Goal: Task Accomplishment & Management: Manage account settings

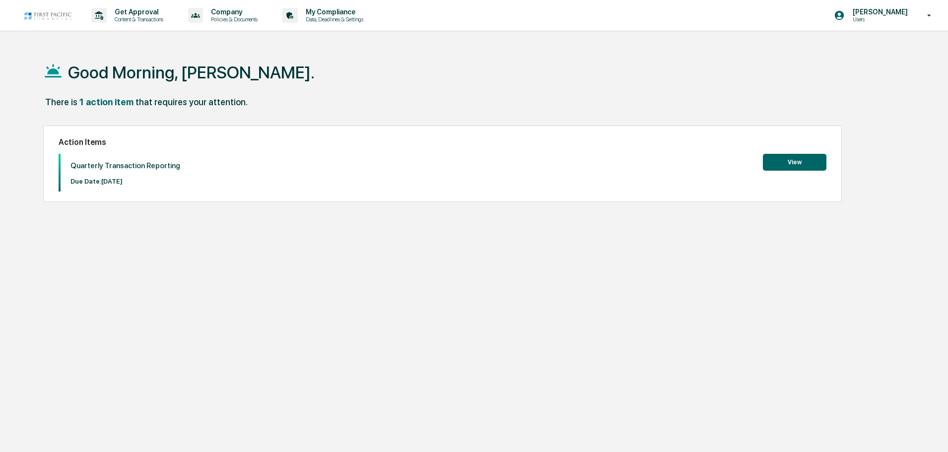
click at [804, 160] on button "View" at bounding box center [795, 162] width 64 height 17
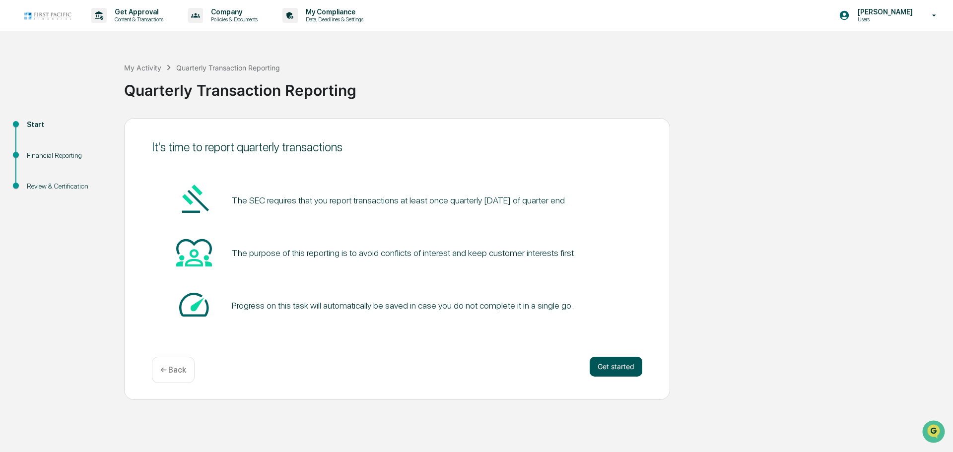
click at [602, 362] on button "Get started" at bounding box center [616, 367] width 53 height 20
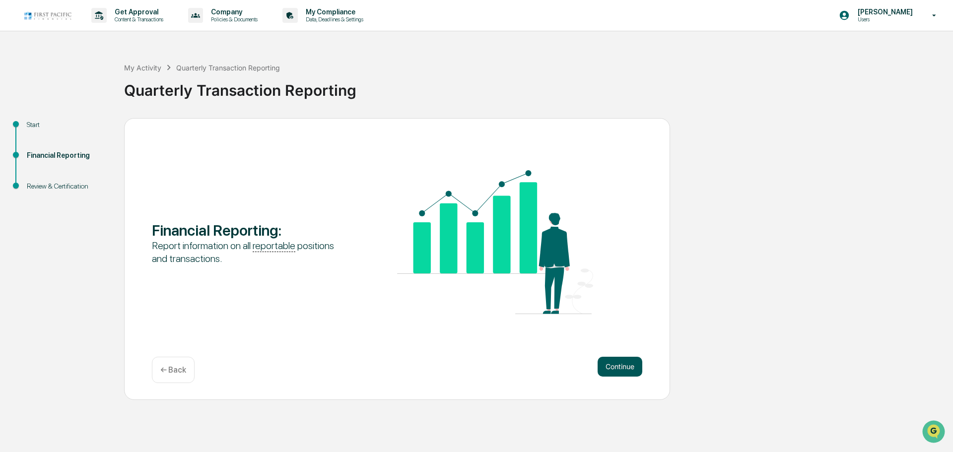
click at [614, 368] on button "Continue" at bounding box center [620, 367] width 45 height 20
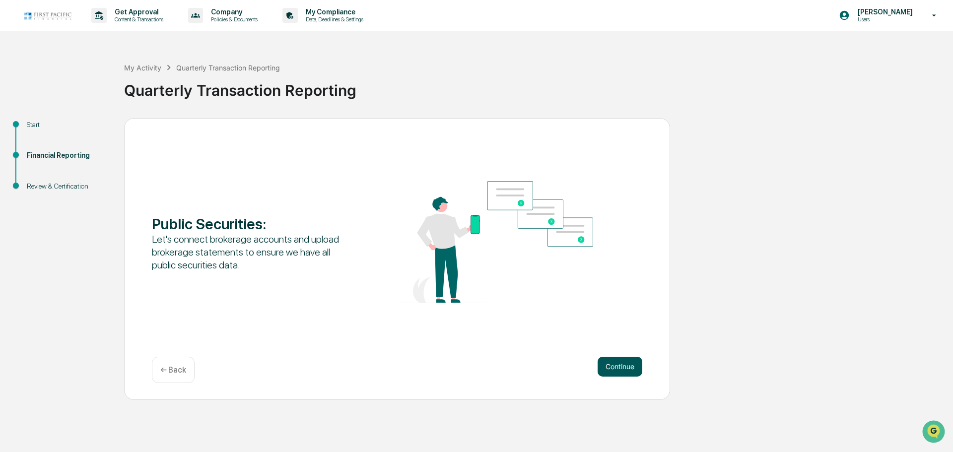
click at [615, 366] on button "Continue" at bounding box center [620, 367] width 45 height 20
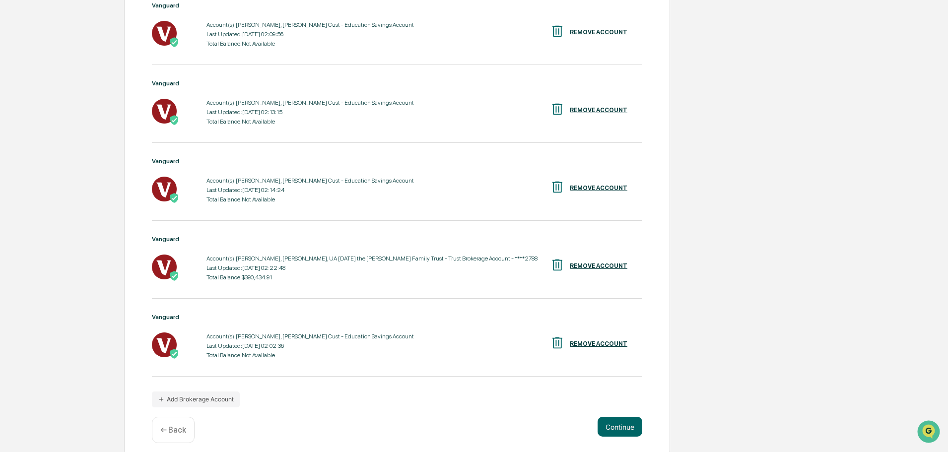
scroll to position [242, 0]
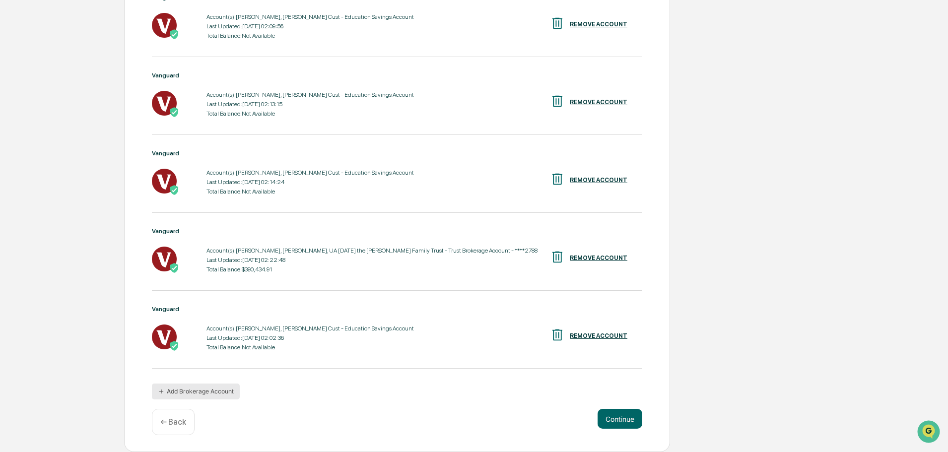
click at [194, 392] on button "Add Brokerage Account" at bounding box center [196, 392] width 88 height 16
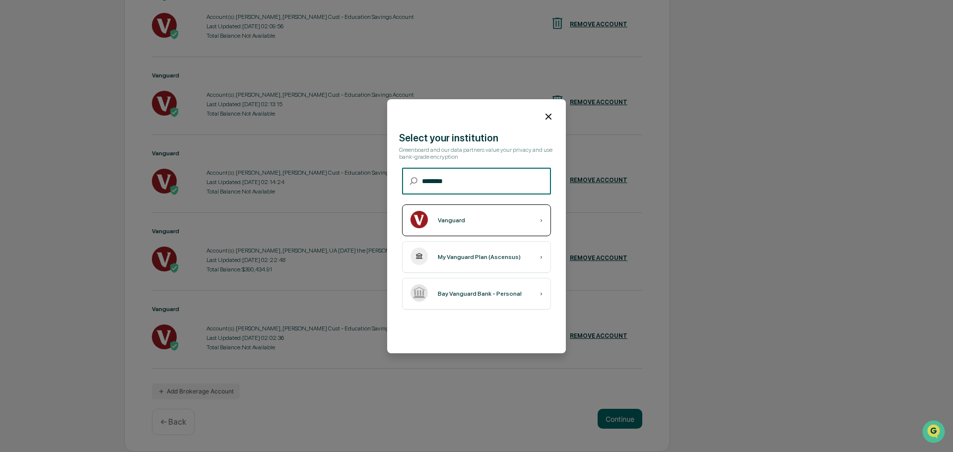
type input "********"
click at [450, 223] on div "Vanguard" at bounding box center [451, 220] width 27 height 7
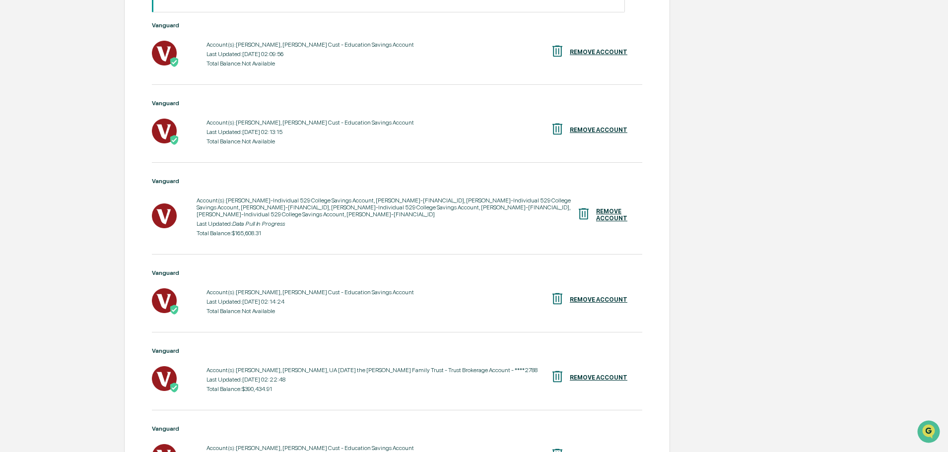
scroll to position [234, 0]
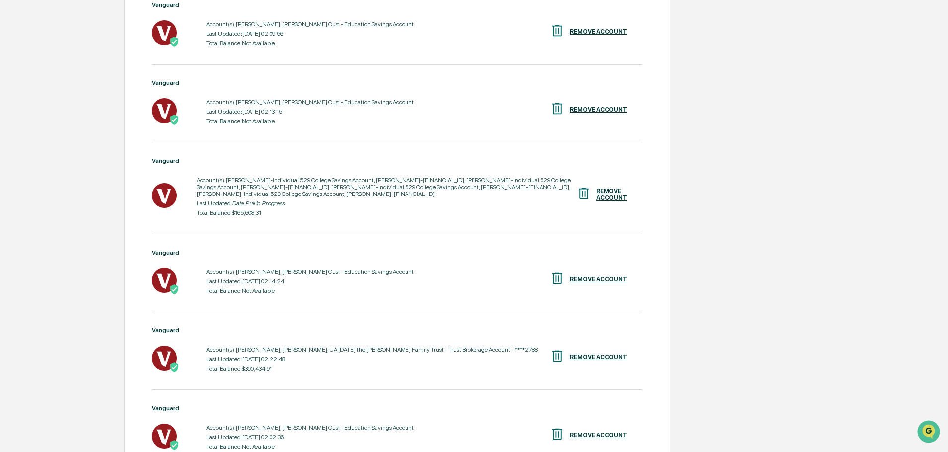
click at [406, 181] on div "Account(s): [PERSON_NAME]-Individual 529 College Savings Account, [PERSON_NAME]…" at bounding box center [387, 187] width 380 height 21
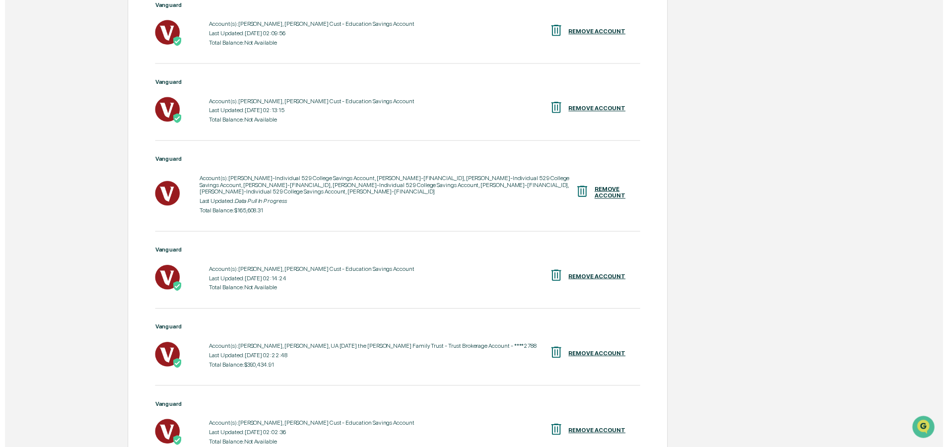
scroll to position [334, 0]
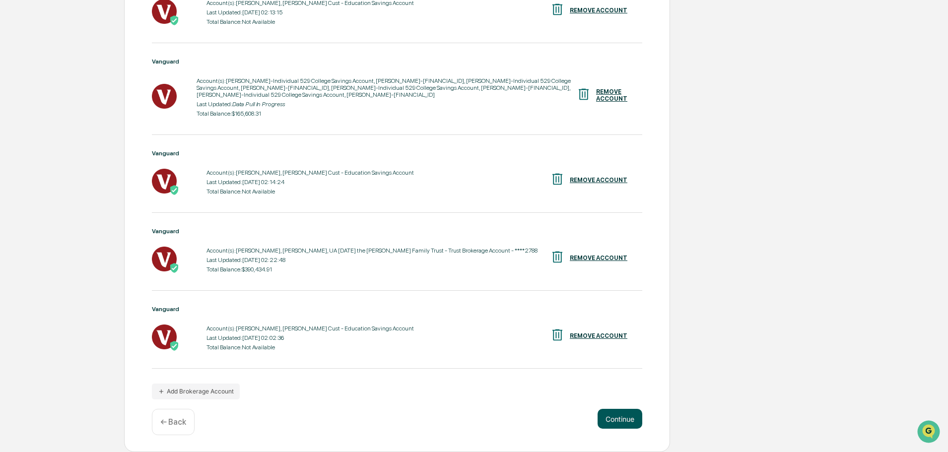
click at [611, 422] on button "Continue" at bounding box center [620, 419] width 45 height 20
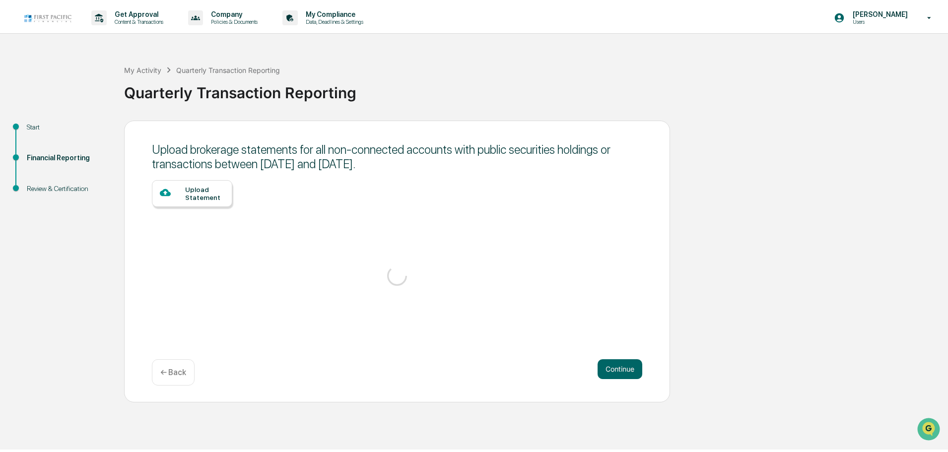
scroll to position [0, 0]
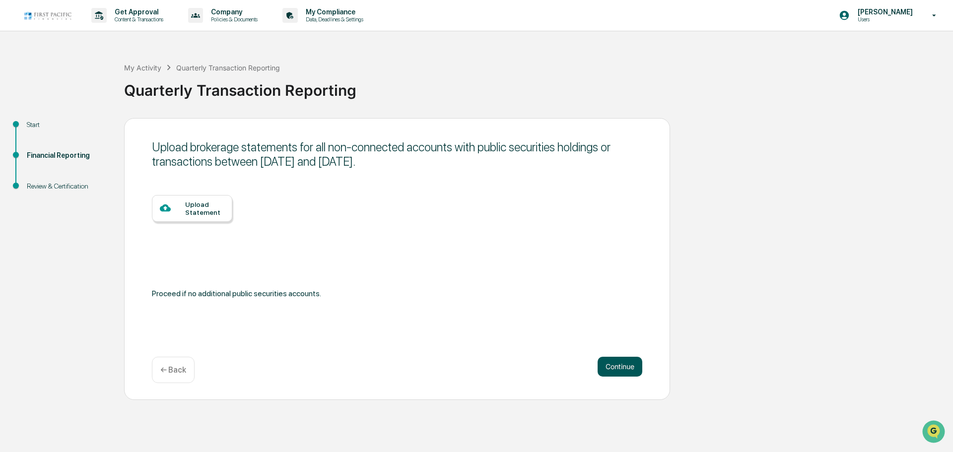
click at [608, 366] on button "Continue" at bounding box center [620, 367] width 45 height 20
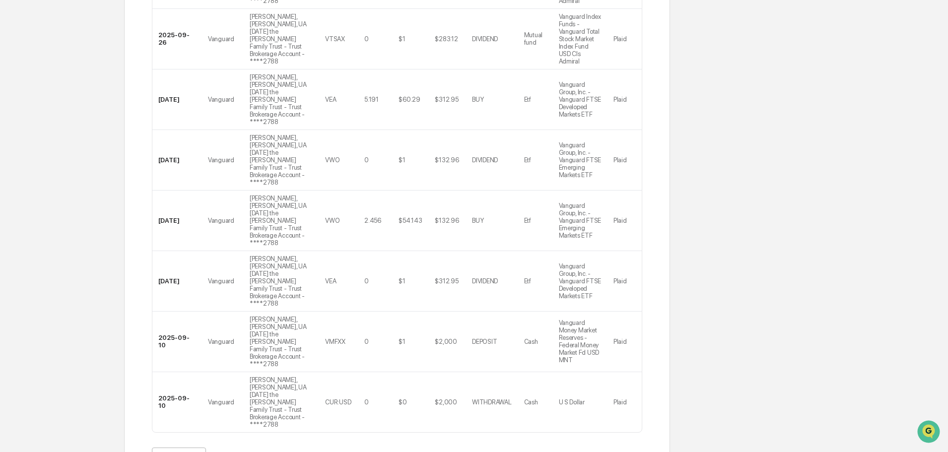
scroll to position [431, 0]
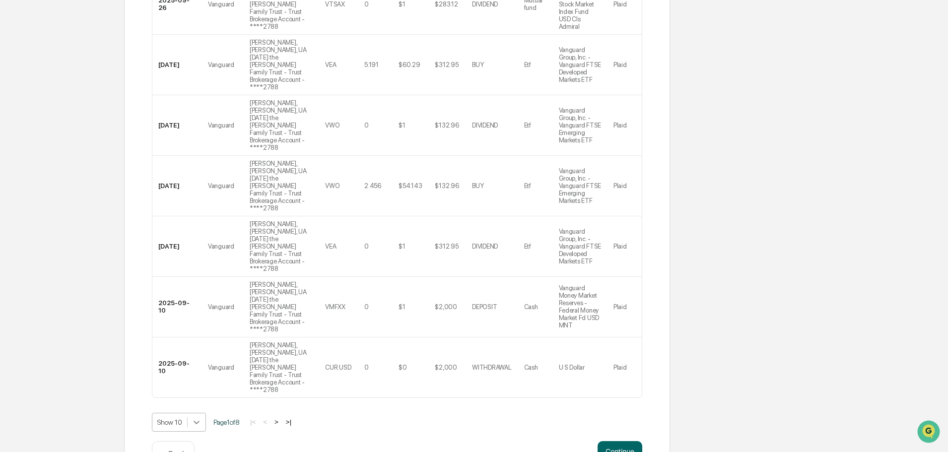
click at [189, 390] on body "Get Approval Content & Transactions Company Policies & Documents My Compliance …" at bounding box center [474, 26] width 948 height 915
click at [180, 441] on div "Show 100" at bounding box center [179, 442] width 54 height 16
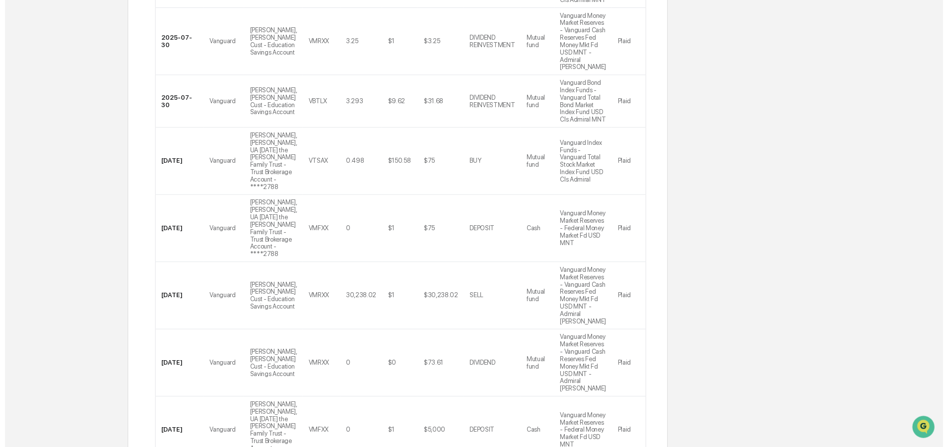
scroll to position [4438, 0]
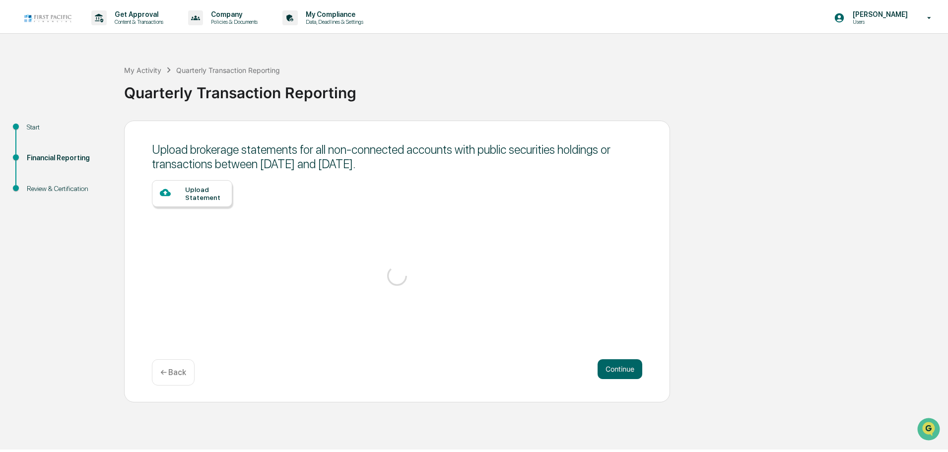
scroll to position [0, 0]
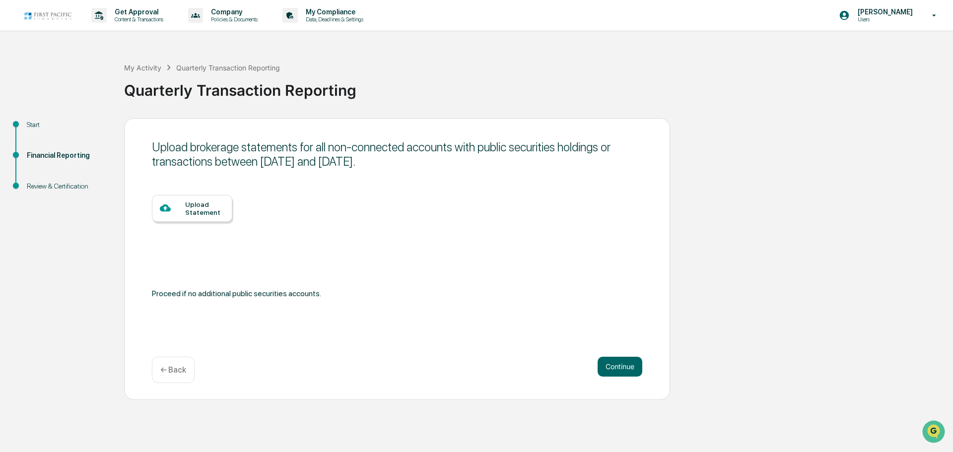
click at [167, 369] on p "← Back" at bounding box center [173, 369] width 26 height 9
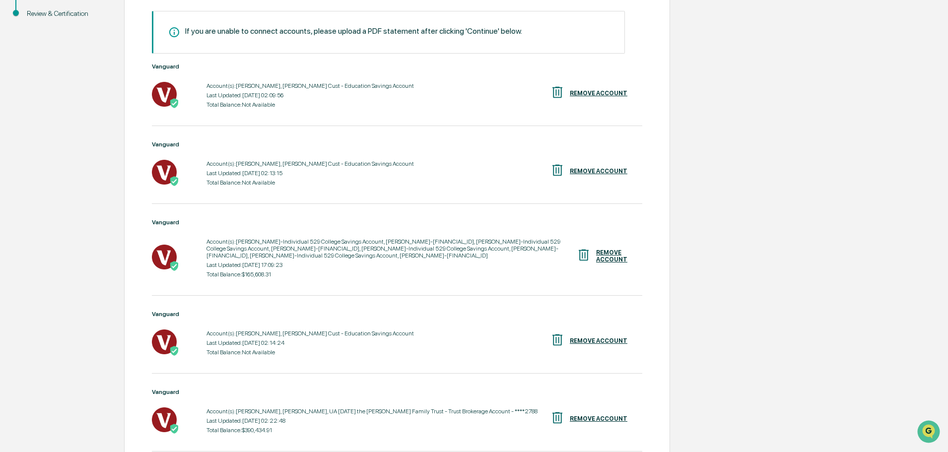
scroll to position [199, 0]
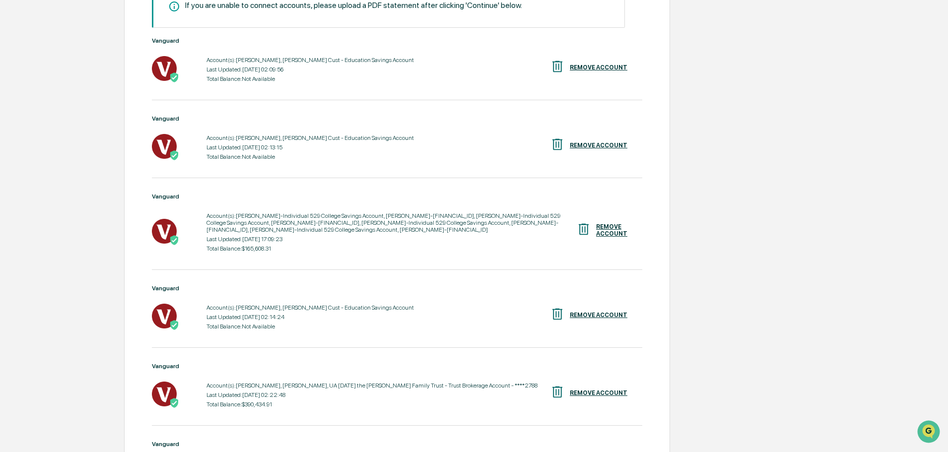
click at [315, 223] on div "Account(s): [PERSON_NAME]-Individual 529 College Savings Account, [PERSON_NAME]…" at bounding box center [392, 222] width 370 height 21
click at [244, 245] on div "Total Balance: $165,608.31" at bounding box center [392, 248] width 370 height 7
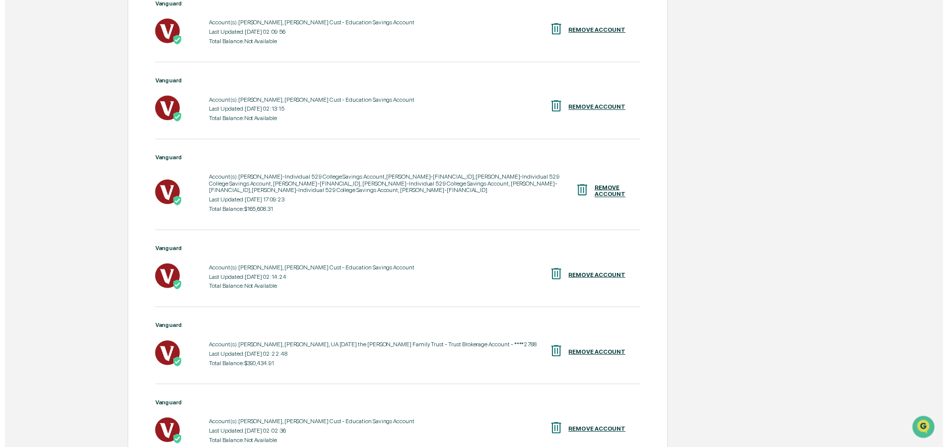
scroll to position [334, 0]
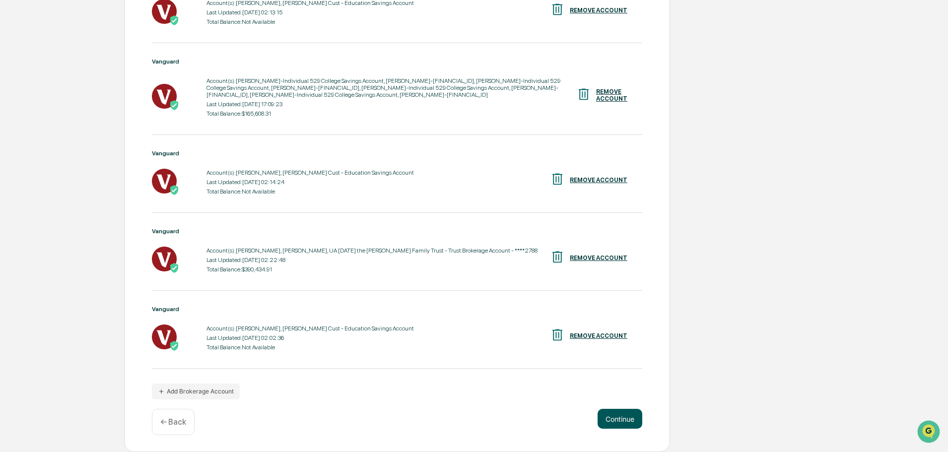
click at [624, 419] on button "Continue" at bounding box center [620, 419] width 45 height 20
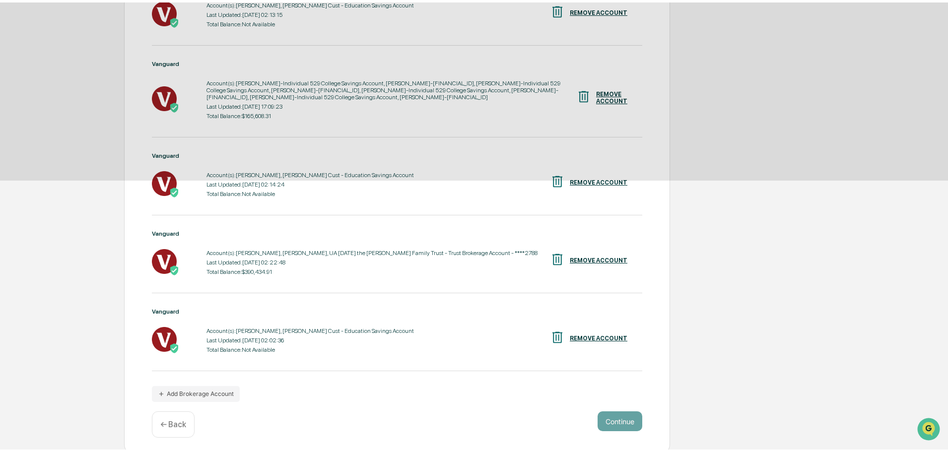
scroll to position [0, 0]
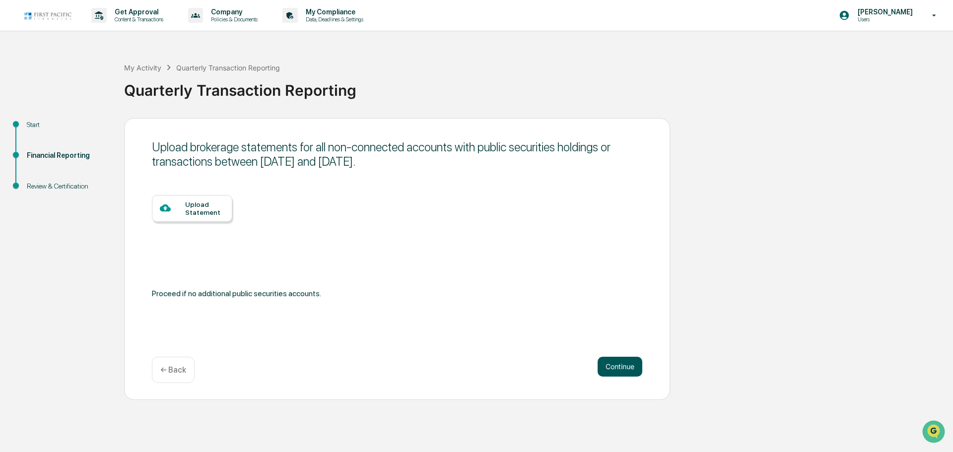
click at [621, 373] on button "Continue" at bounding box center [620, 367] width 45 height 20
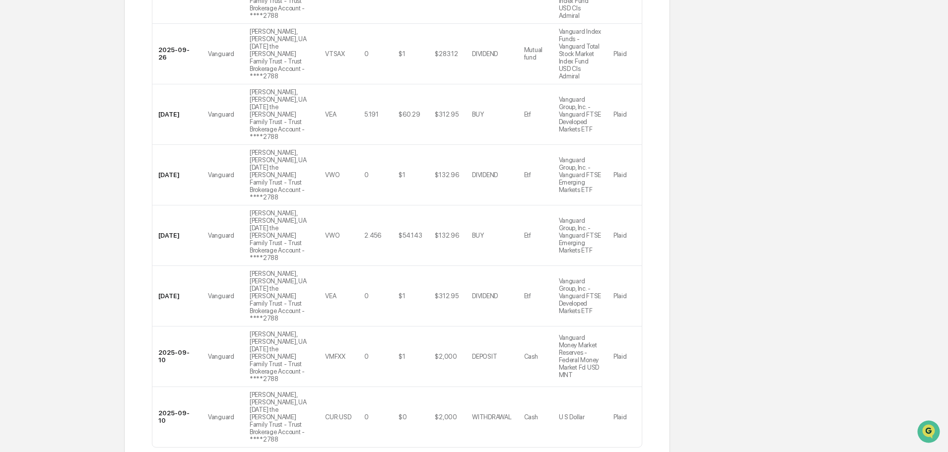
scroll to position [396, 0]
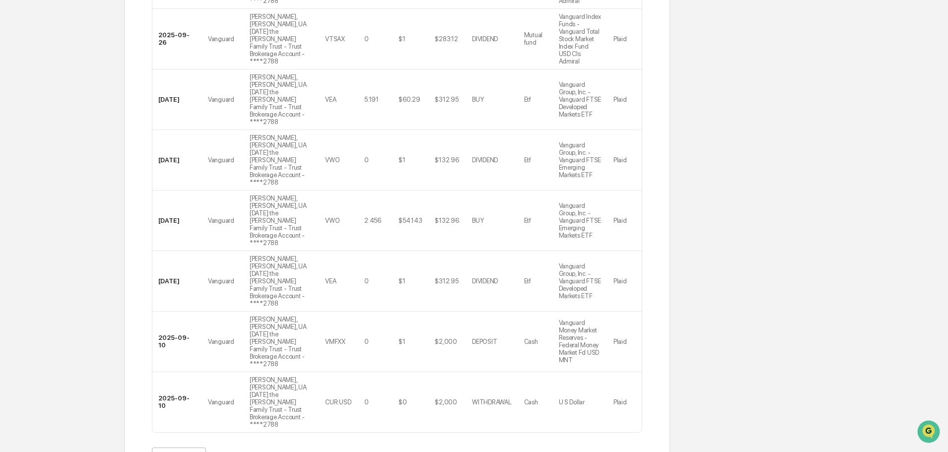
click at [195, 390] on body "Get Approval Content & Transactions Company Policies & Documents My Compliance …" at bounding box center [474, 61] width 948 height 915
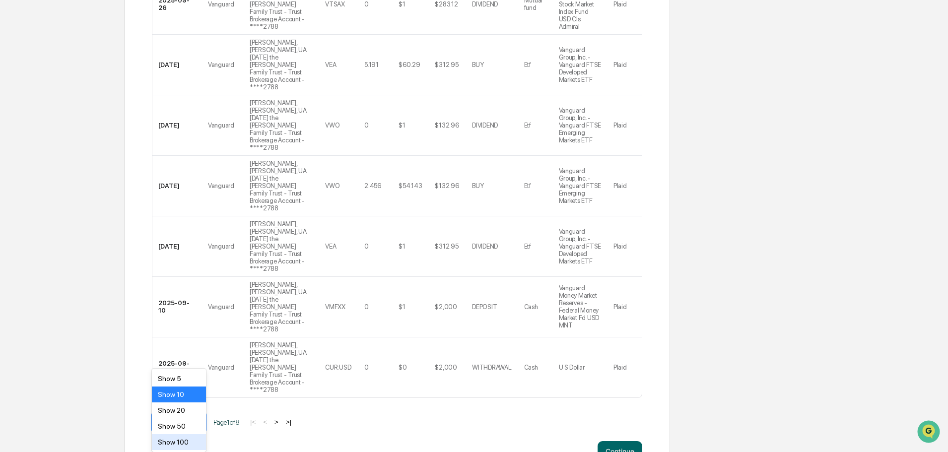
click at [177, 440] on div "Show 100" at bounding box center [179, 442] width 54 height 16
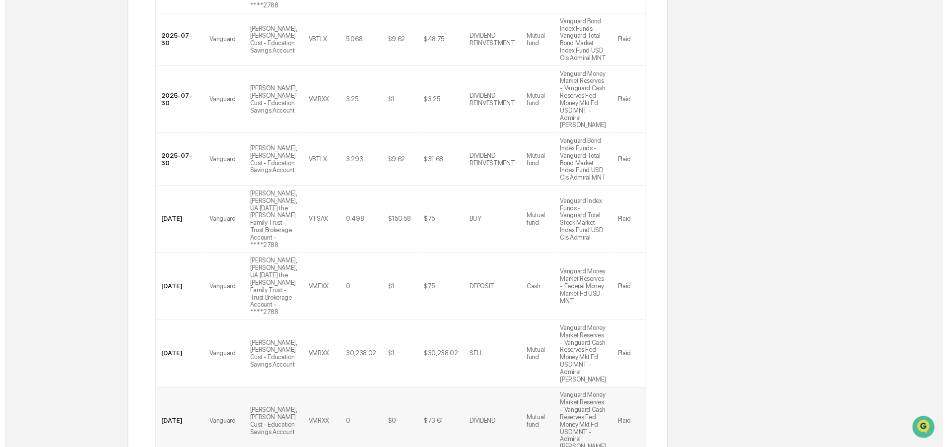
scroll to position [4438, 0]
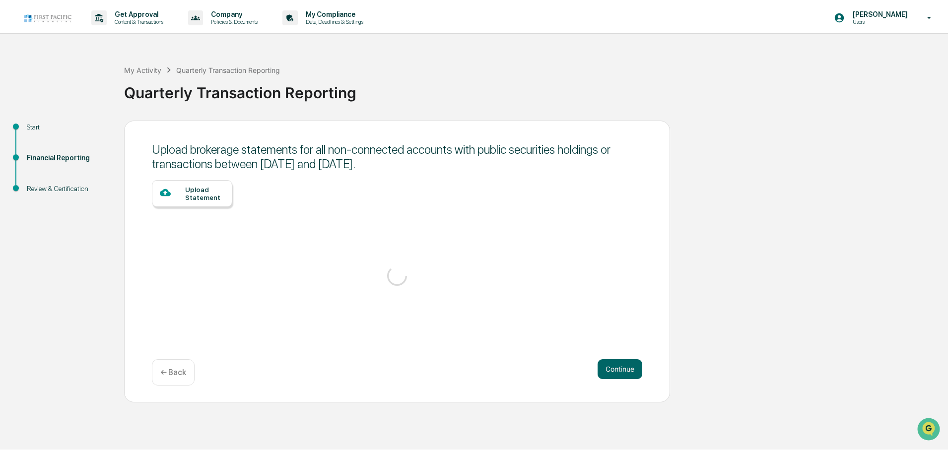
scroll to position [0, 0]
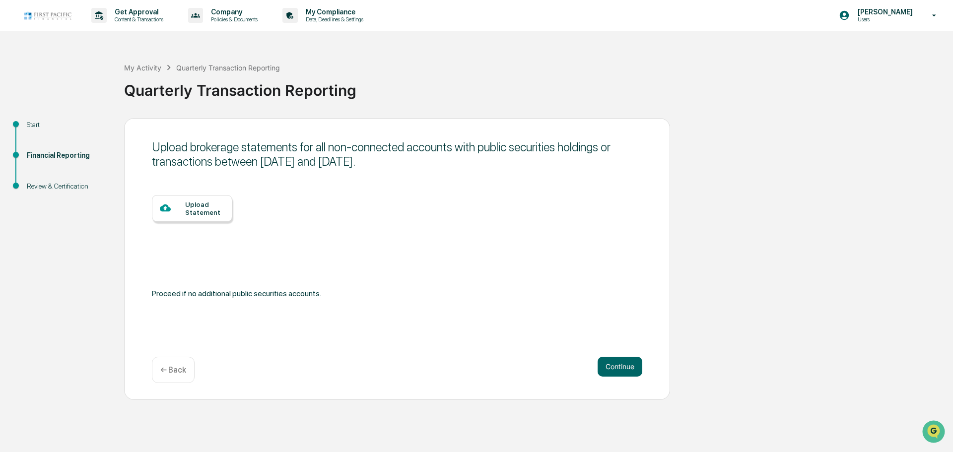
click at [167, 377] on div "← Back" at bounding box center [173, 370] width 43 height 26
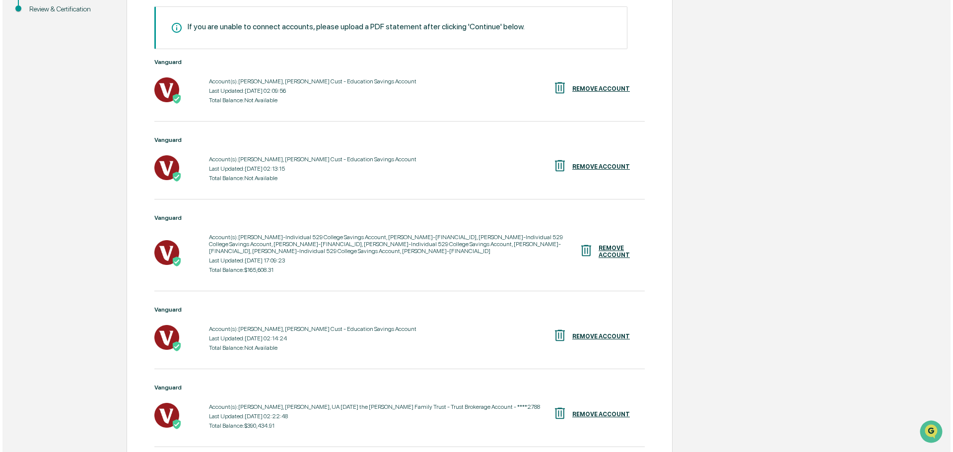
scroll to position [199, 0]
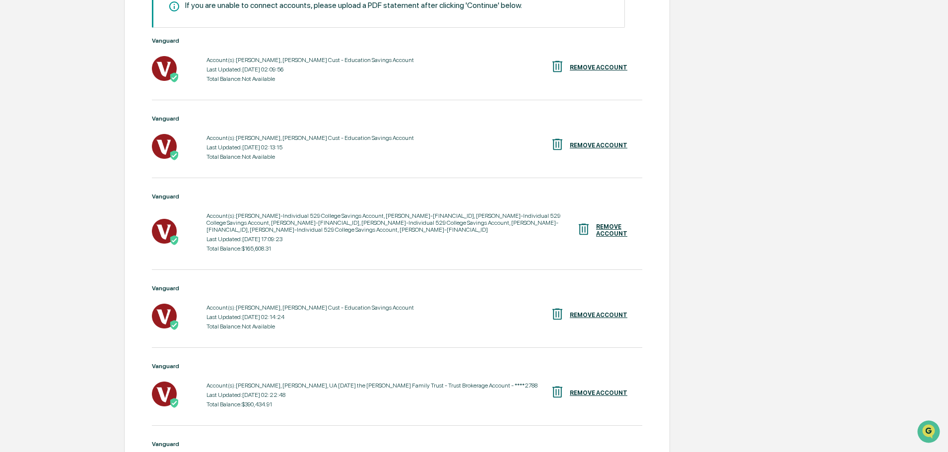
click at [272, 230] on div "Account(s): [PERSON_NAME]-Individual 529 College Savings Account, [PERSON_NAME]…" at bounding box center [392, 222] width 370 height 21
click at [612, 230] on div "REMOVE ACCOUNT" at bounding box center [611, 230] width 31 height 14
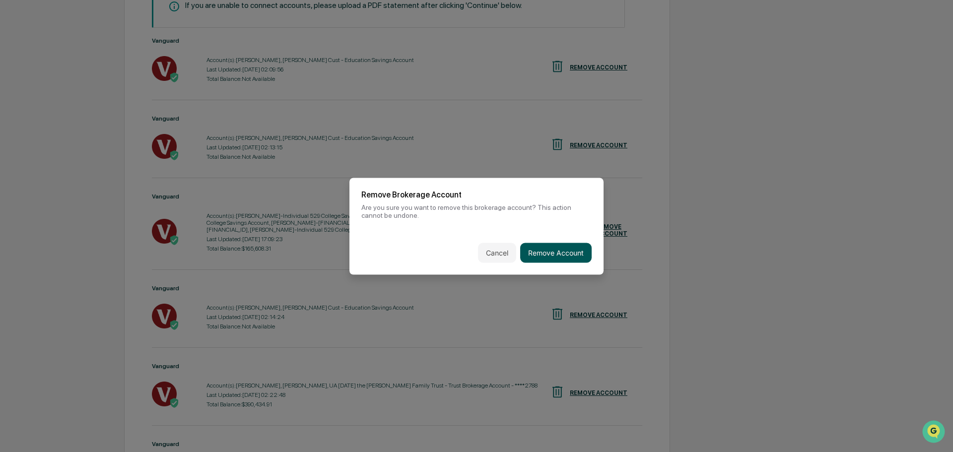
click at [542, 252] on button "Remove Account" at bounding box center [555, 253] width 71 height 20
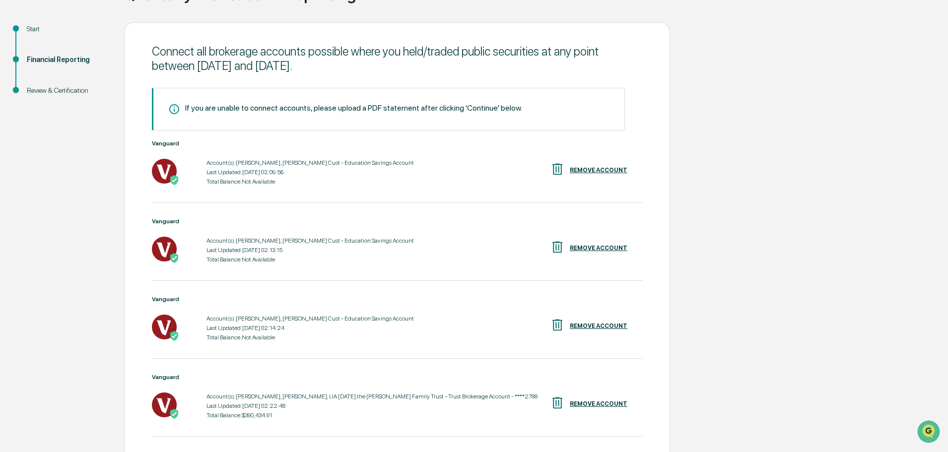
scroll to position [242, 0]
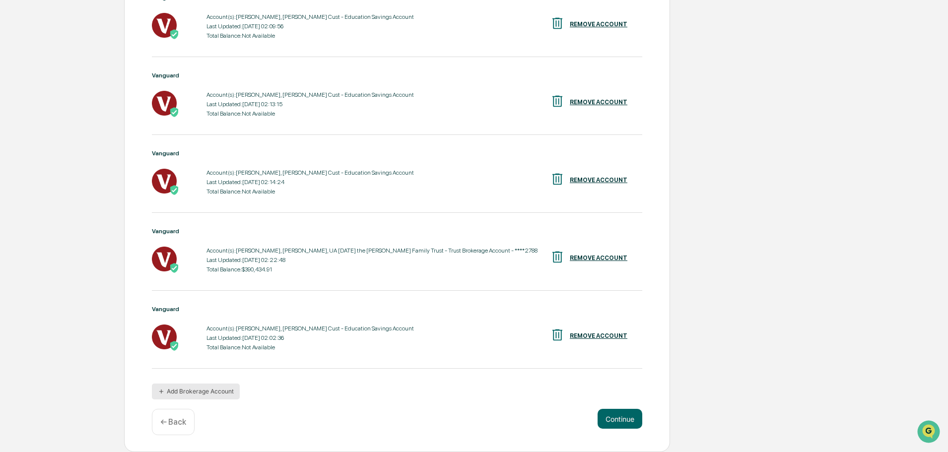
click at [204, 393] on button "Add Brokerage Account" at bounding box center [196, 392] width 88 height 16
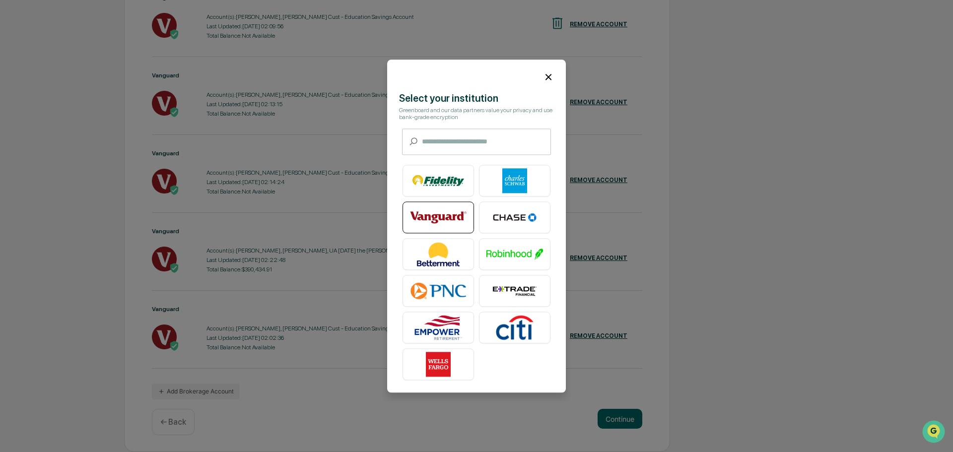
click at [426, 215] on img at bounding box center [438, 217] width 57 height 25
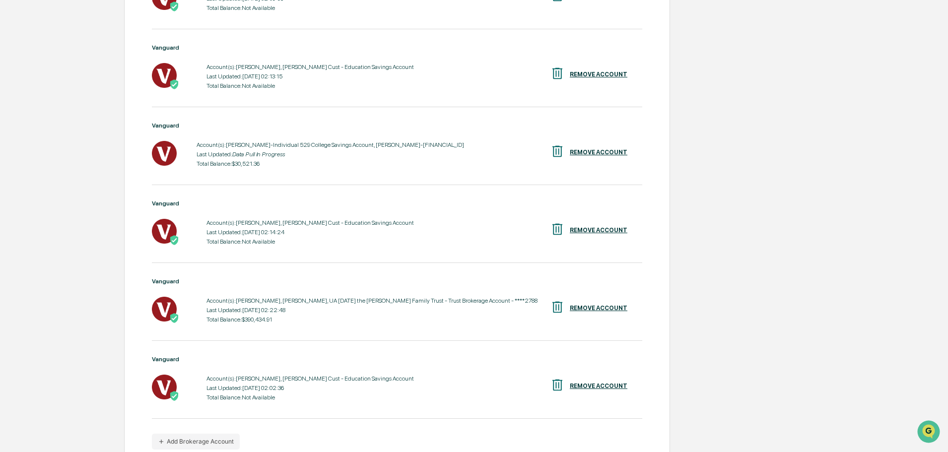
scroll to position [320, 0]
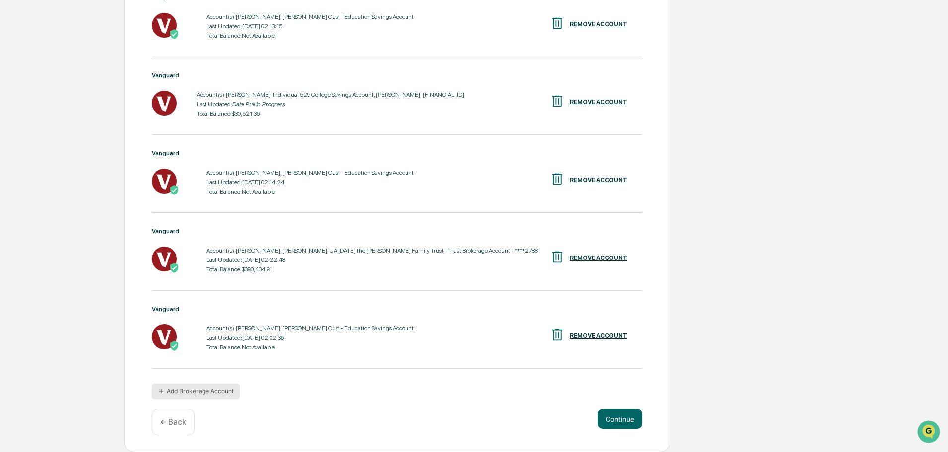
click at [207, 389] on button "Add Brokerage Account" at bounding box center [196, 392] width 88 height 16
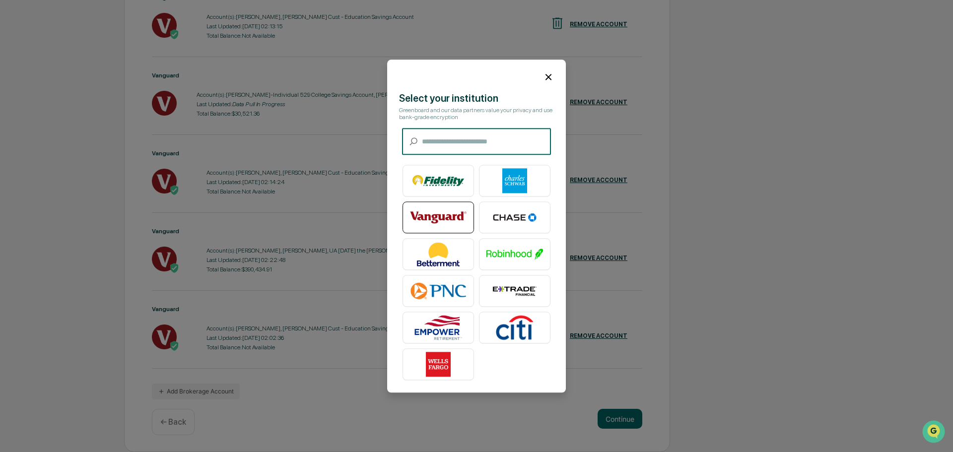
click at [438, 214] on img at bounding box center [438, 217] width 57 height 25
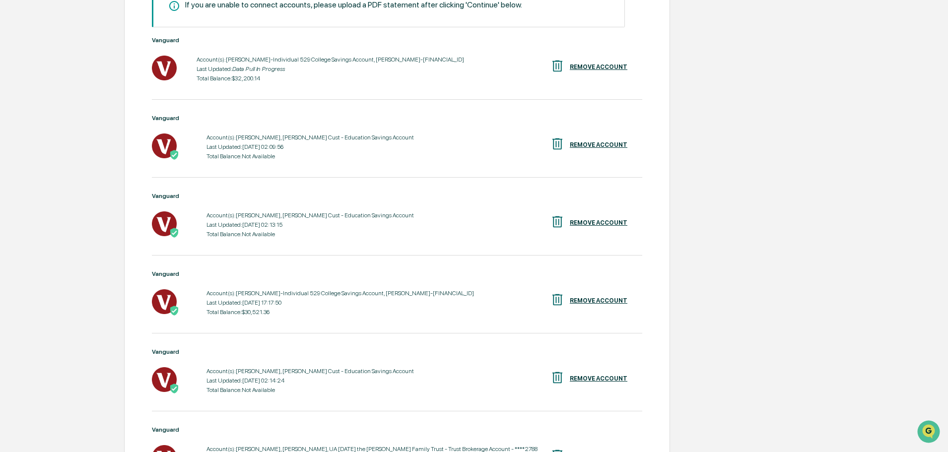
scroll to position [398, 0]
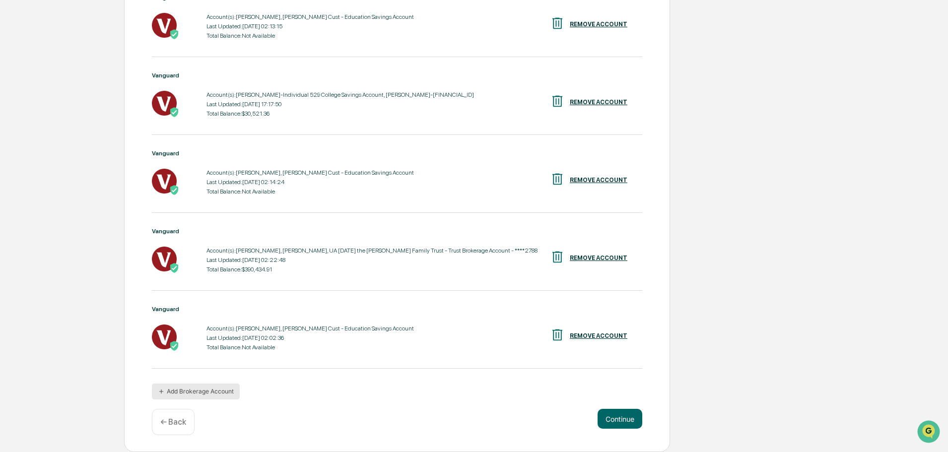
click at [196, 390] on button "Add Brokerage Account" at bounding box center [196, 392] width 88 height 16
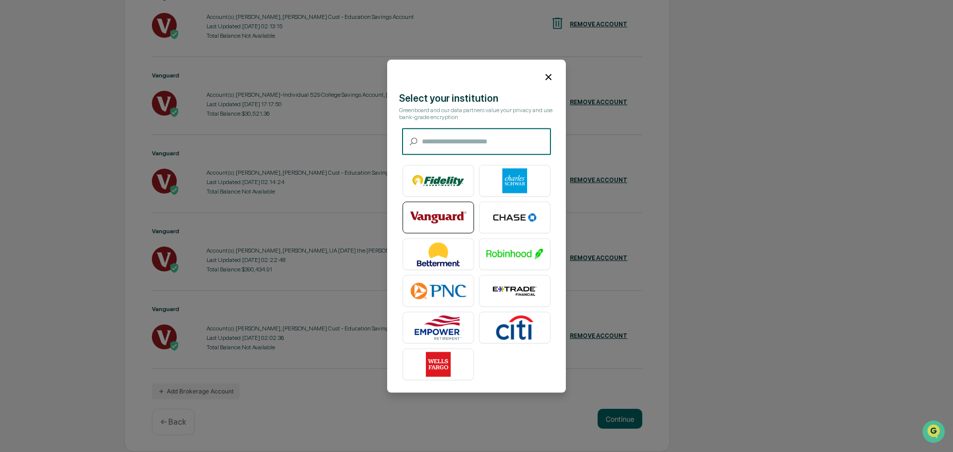
click at [425, 207] on img at bounding box center [438, 217] width 57 height 25
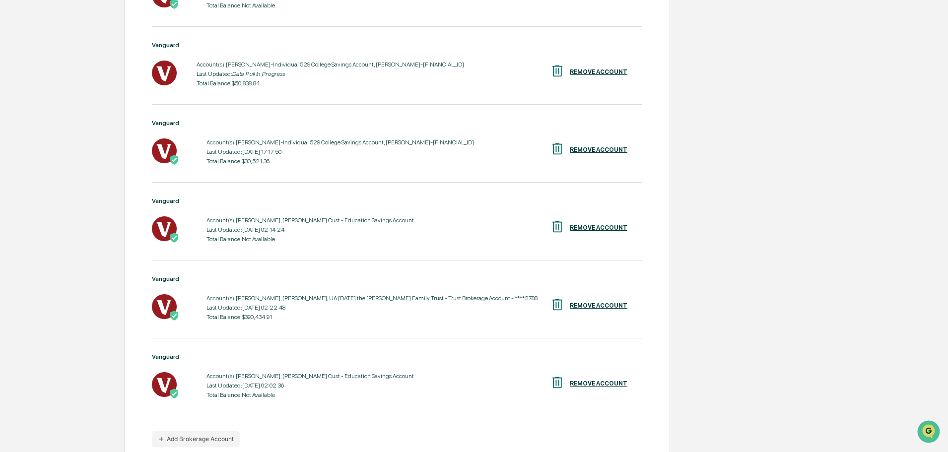
scroll to position [476, 0]
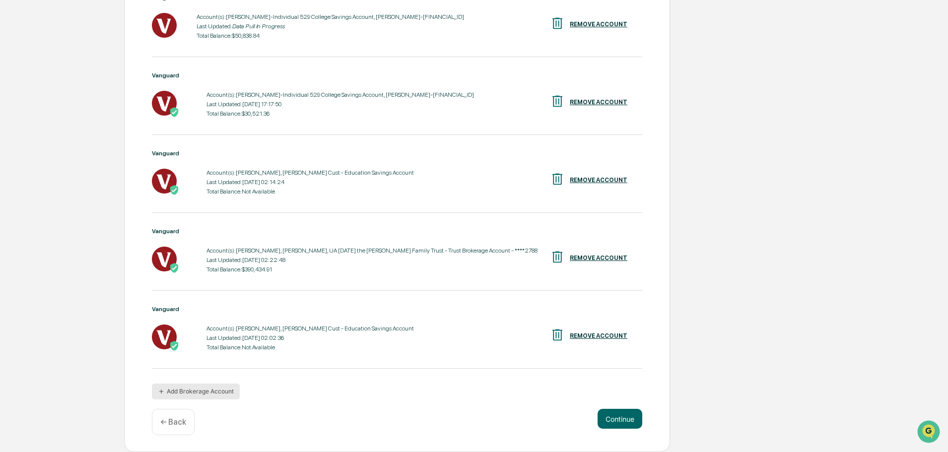
click at [189, 396] on button "Add Brokerage Account" at bounding box center [196, 392] width 88 height 16
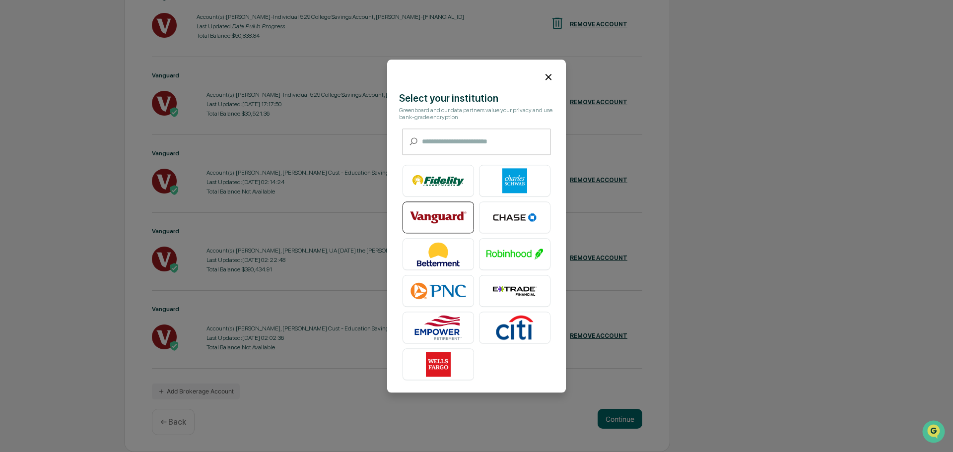
click at [438, 211] on img at bounding box center [438, 217] width 57 height 25
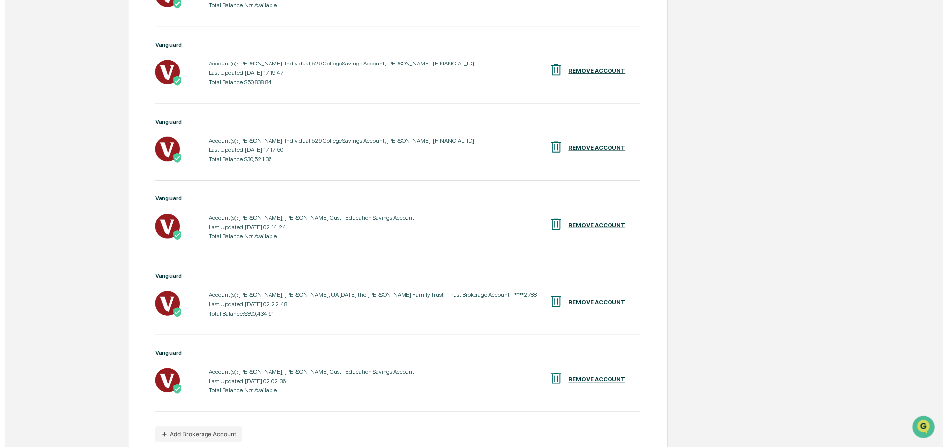
scroll to position [554, 0]
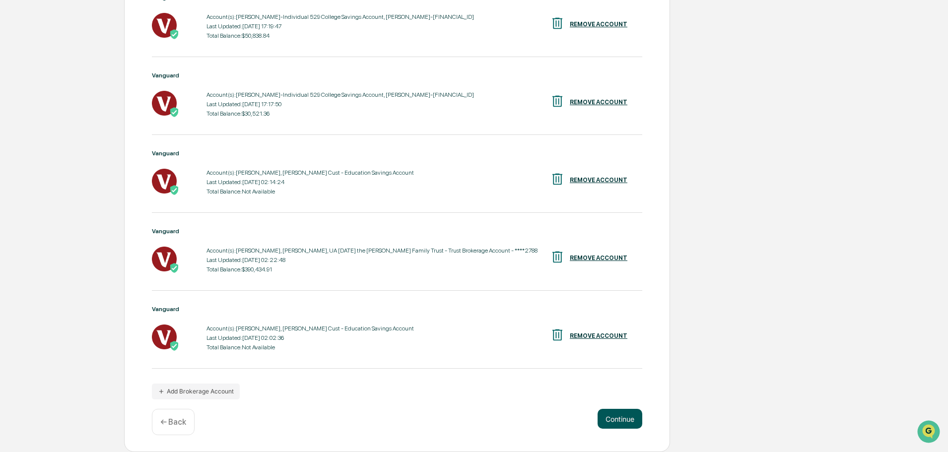
click at [617, 417] on button "Continue" at bounding box center [620, 419] width 45 height 20
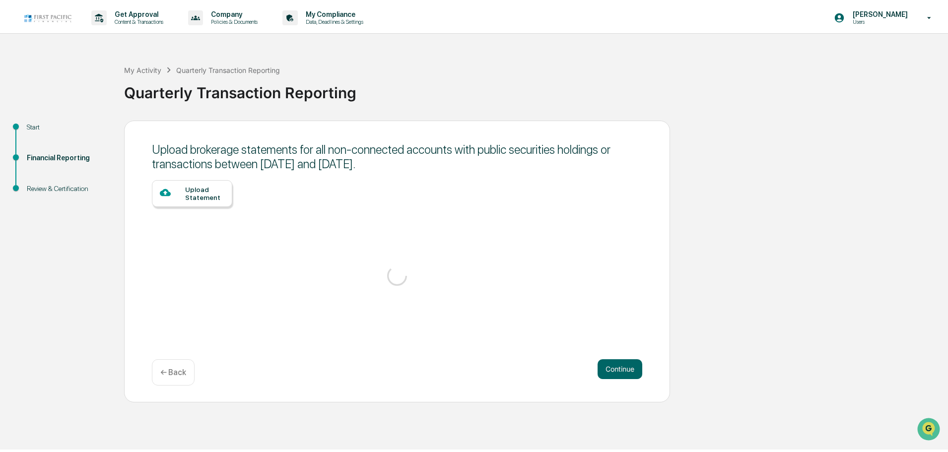
scroll to position [0, 0]
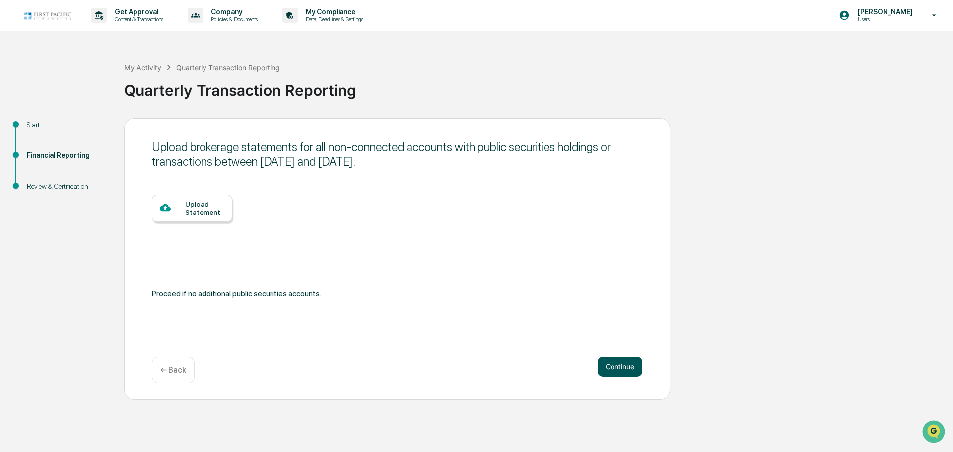
click at [621, 367] on button "Continue" at bounding box center [620, 367] width 45 height 20
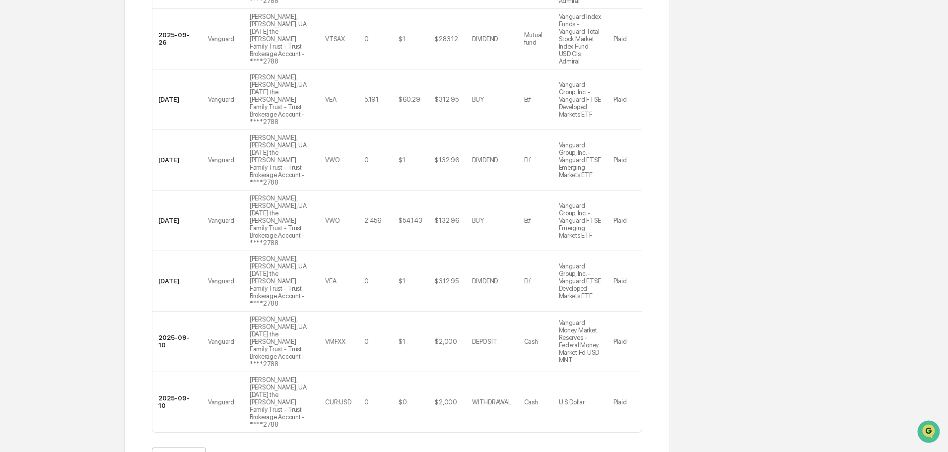
scroll to position [496, 0]
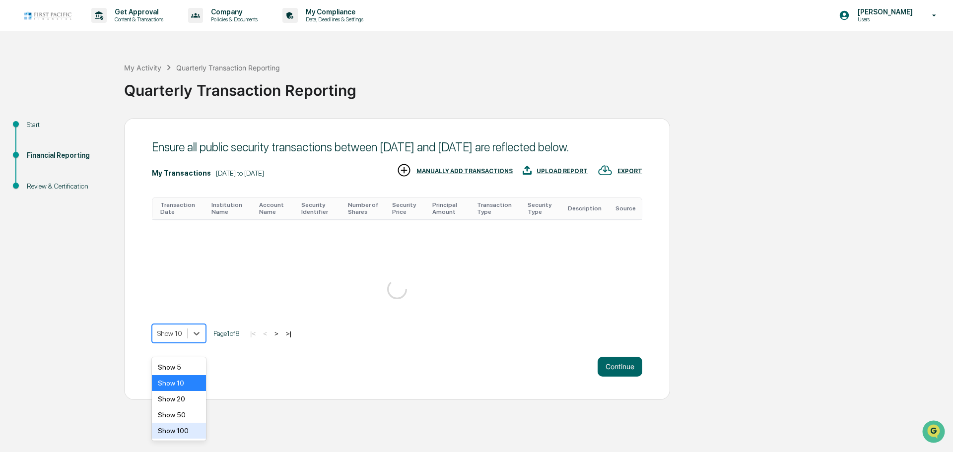
click at [183, 441] on div "Show 5 Show 10 Show 20 Show 50 Show 100" at bounding box center [179, 398] width 54 height 83
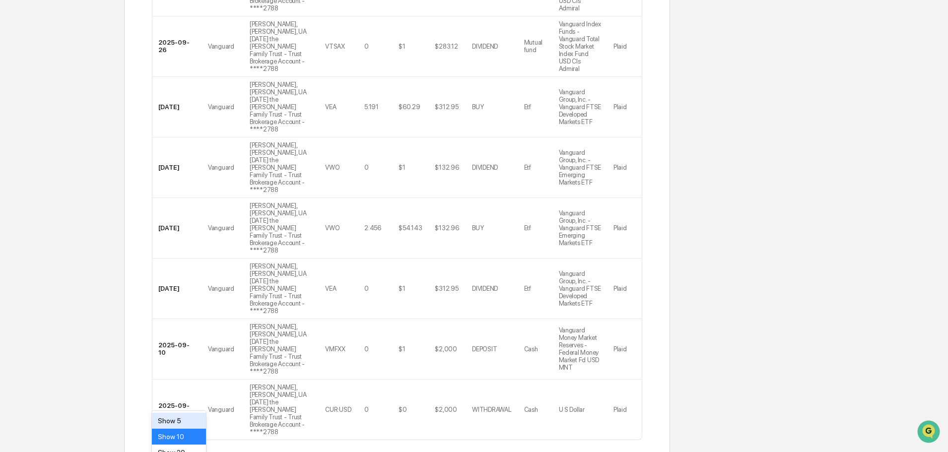
scroll to position [431, 0]
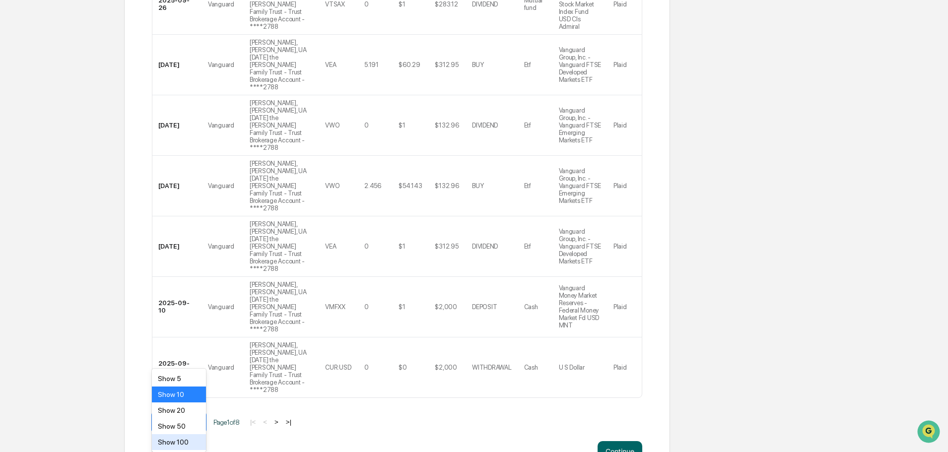
click at [186, 444] on div "Show 100" at bounding box center [179, 442] width 54 height 16
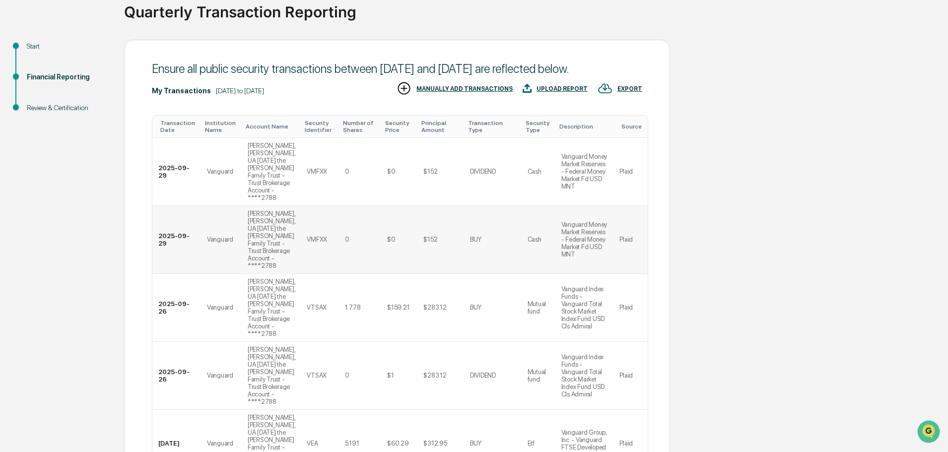
scroll to position [4438, 0]
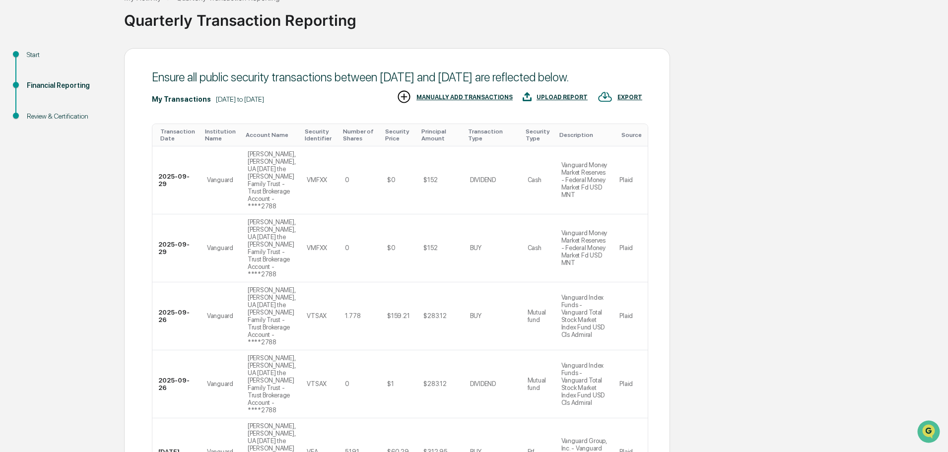
scroll to position [0, 0]
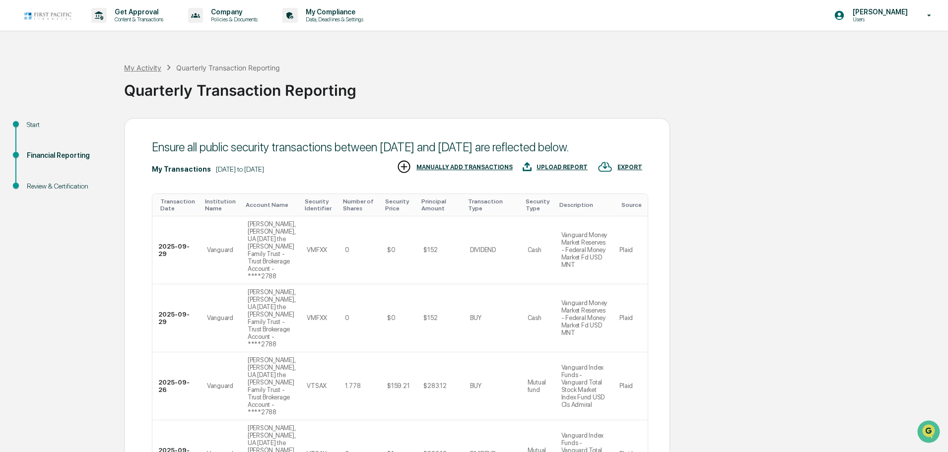
click at [133, 67] on div "My Activity" at bounding box center [142, 68] width 37 height 8
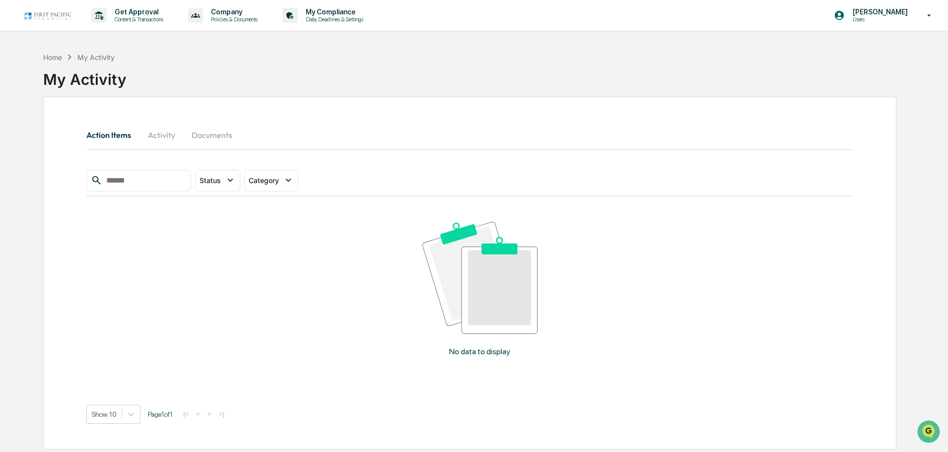
click at [157, 137] on button "Activity" at bounding box center [161, 135] width 45 height 24
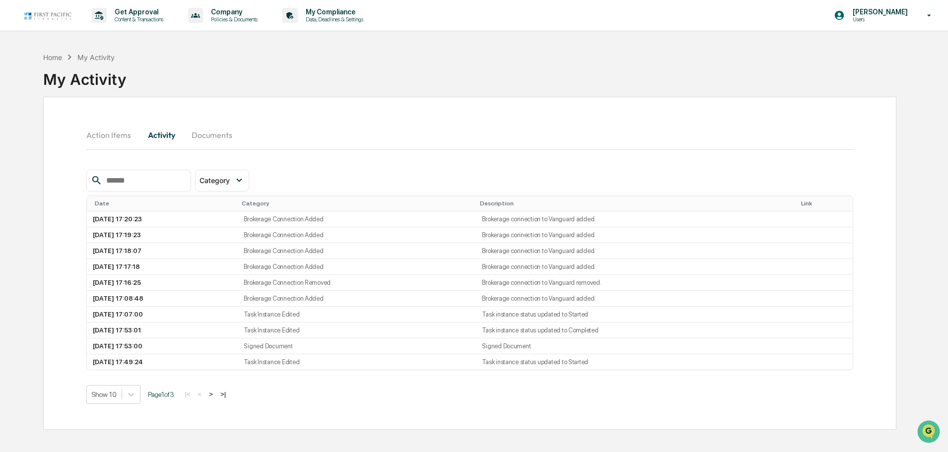
click at [206, 134] on button "Documents" at bounding box center [212, 135] width 57 height 24
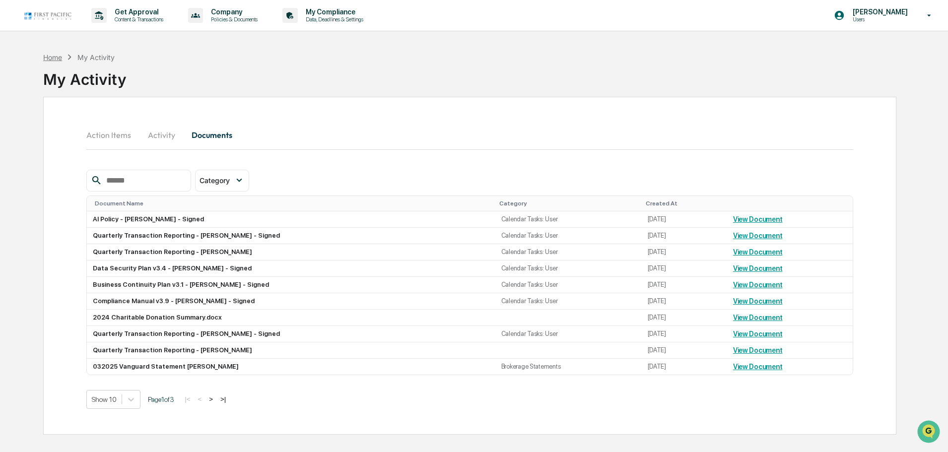
click at [51, 58] on div "Home" at bounding box center [52, 57] width 19 height 8
